Goal: Information Seeking & Learning: Understand process/instructions

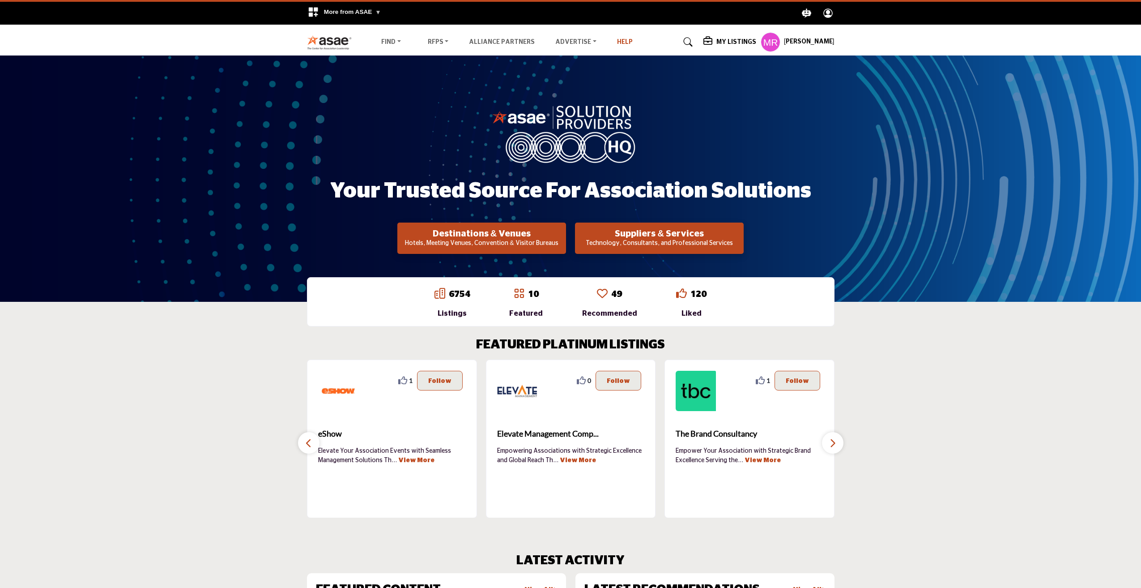
click at [617, 43] on link "Help" at bounding box center [625, 42] width 16 height 6
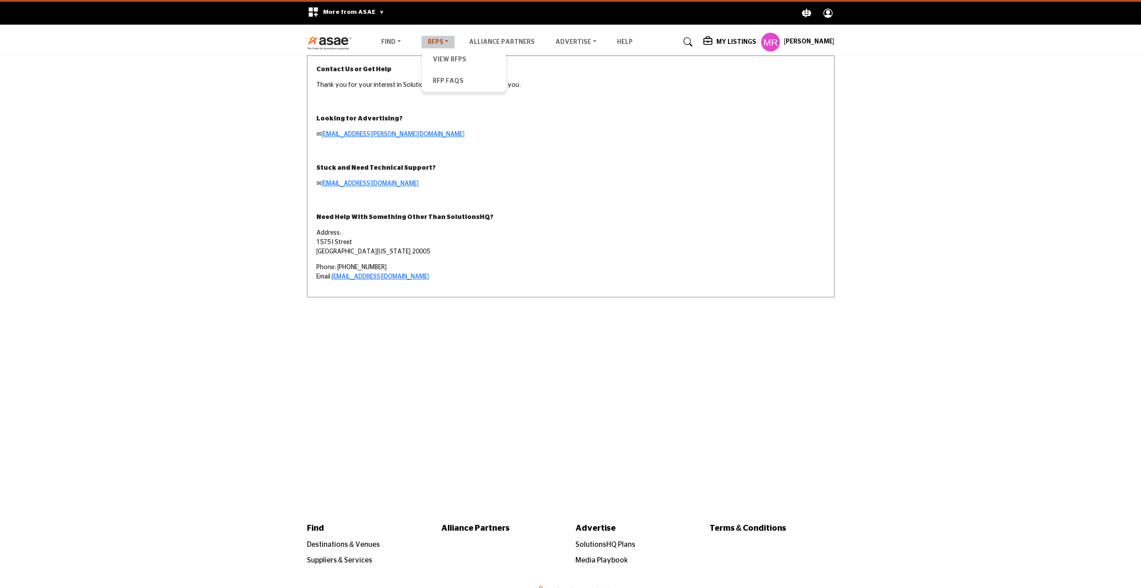
click at [432, 42] on link "RFPs" at bounding box center [439, 42] width 34 height 13
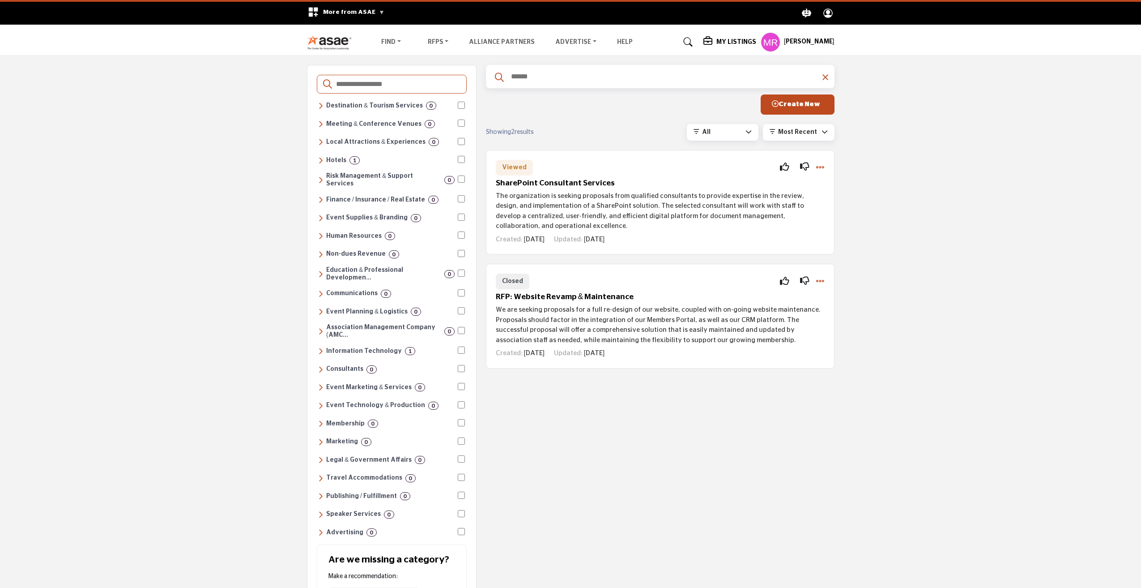
click at [324, 41] on img at bounding box center [332, 42] width 50 height 15
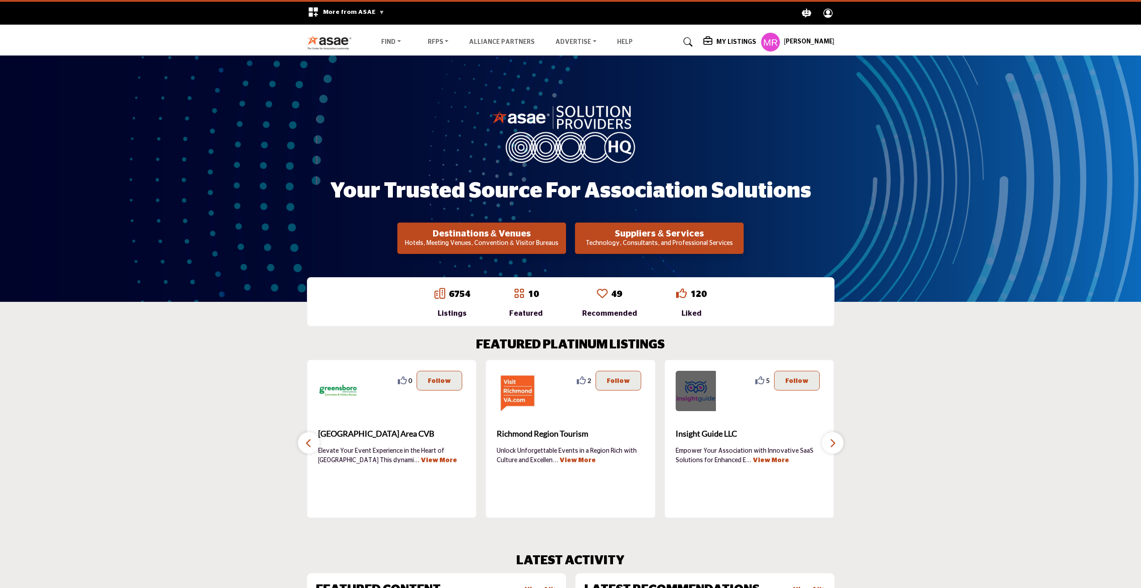
click at [697, 387] on img at bounding box center [696, 391] width 40 height 40
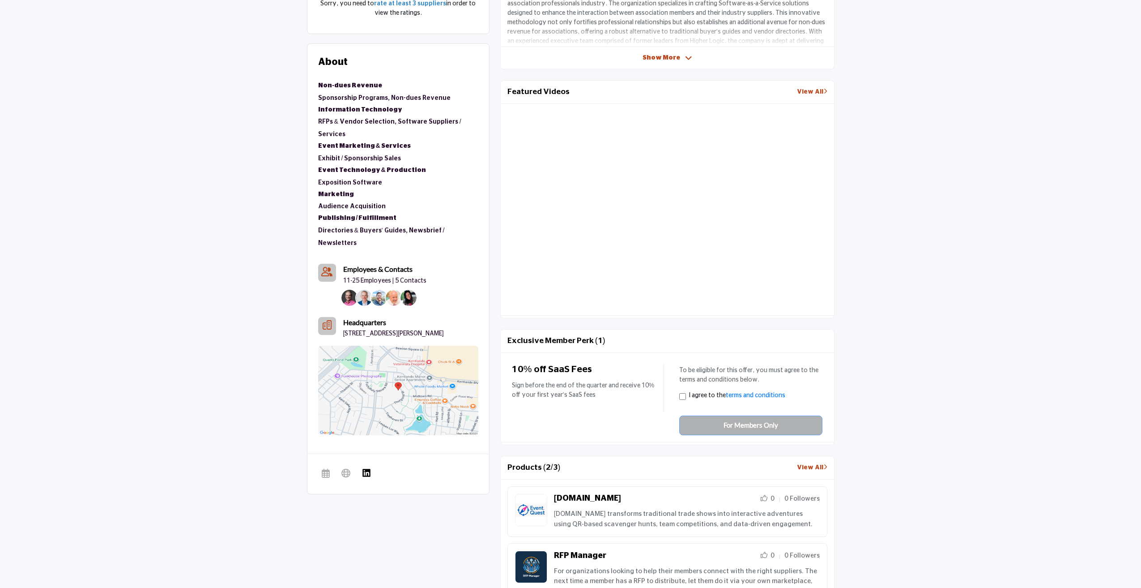
scroll to position [505, 0]
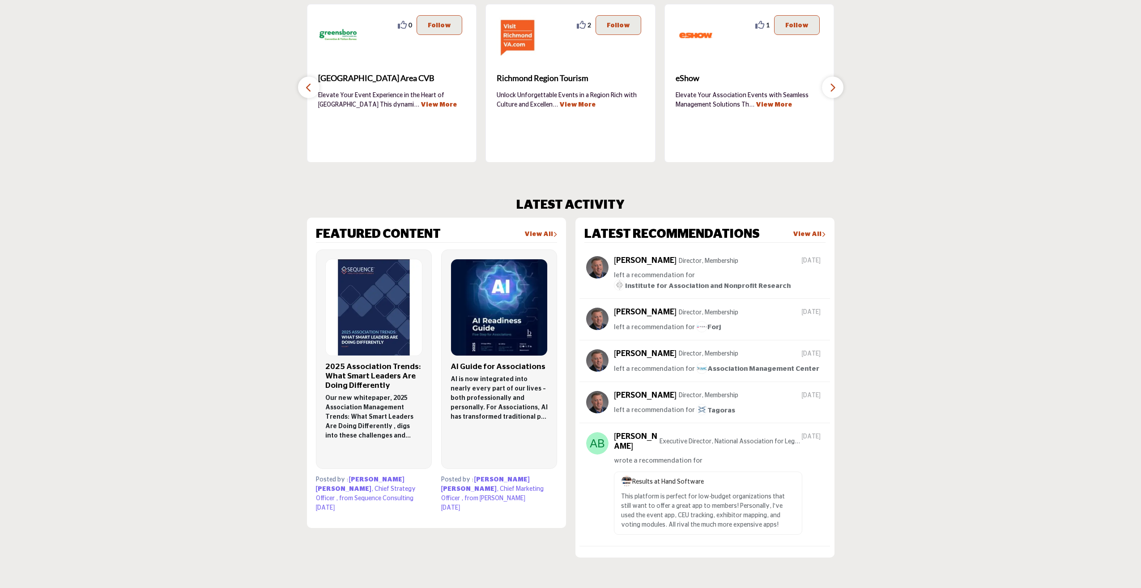
scroll to position [403, 0]
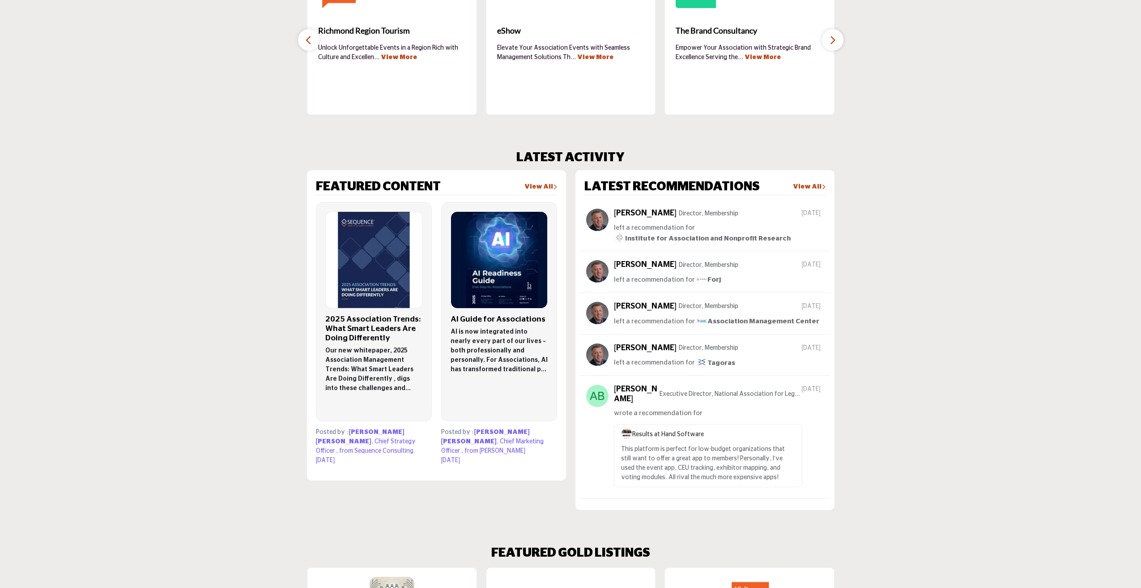
click at [810, 187] on link "View All" at bounding box center [809, 187] width 33 height 9
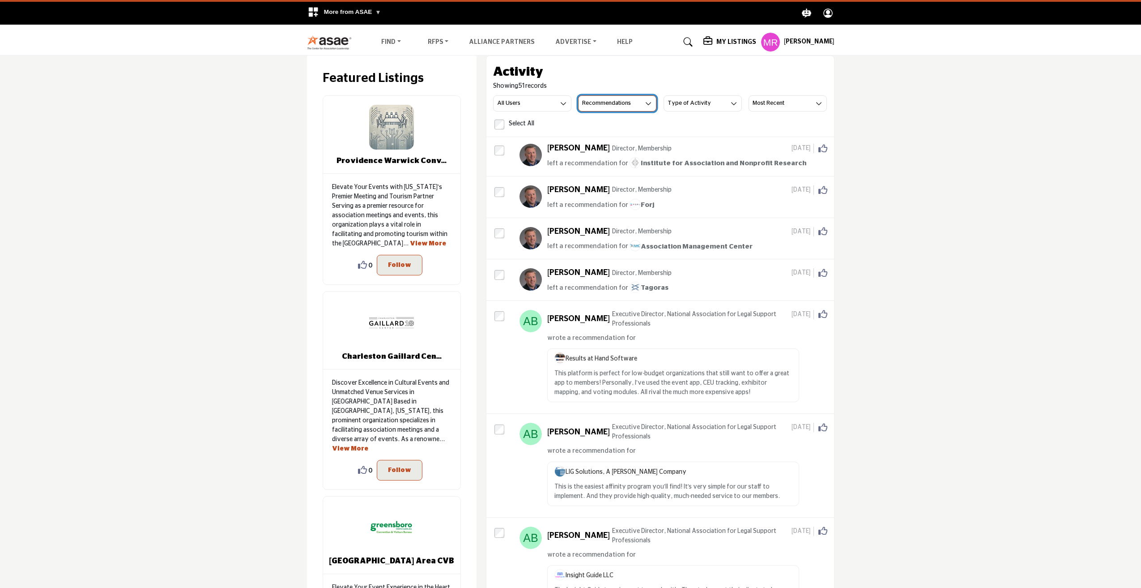
click at [646, 103] on icon "button" at bounding box center [648, 103] width 6 height 6
click at [601, 123] on span "All Activity" at bounding box center [611, 122] width 64 height 13
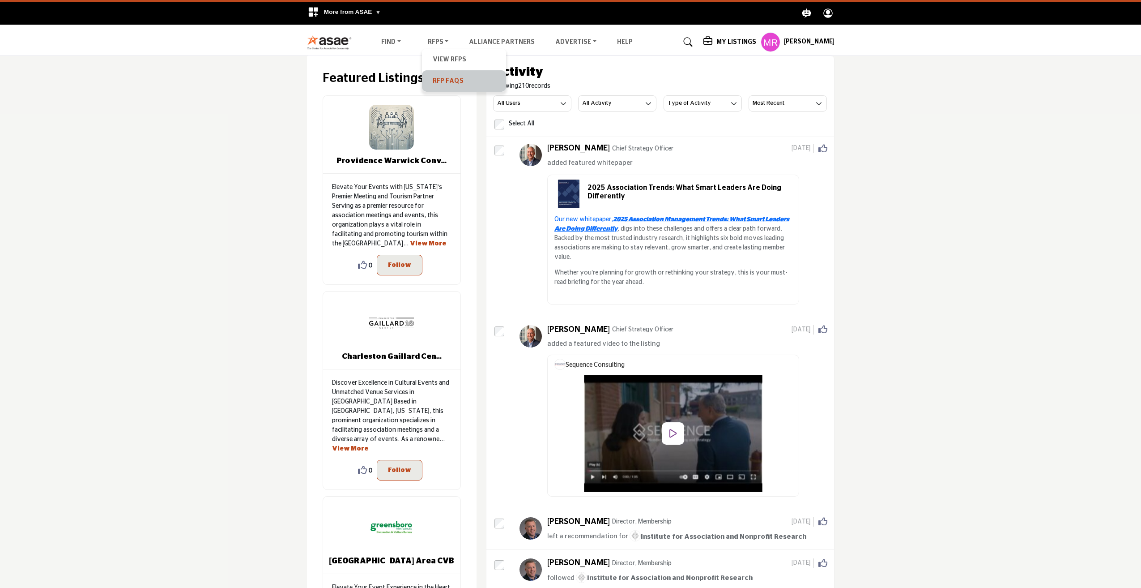
click at [460, 81] on link "RFP FAQs" at bounding box center [463, 81] width 75 height 13
